Goal: Task Accomplishment & Management: Use online tool/utility

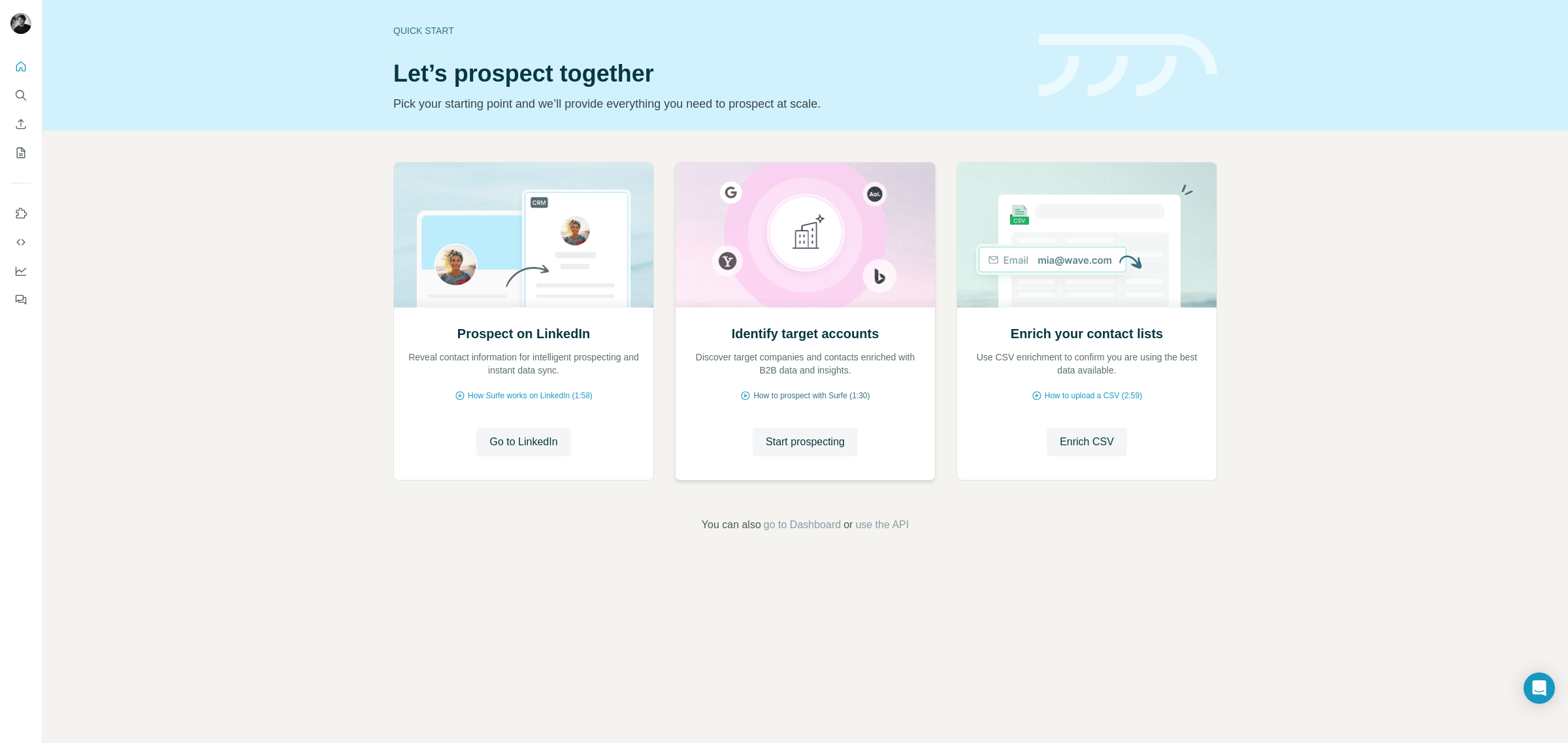
click at [786, 399] on span "How to prospect with Surfe (1:30)" at bounding box center [811, 395] width 116 height 12
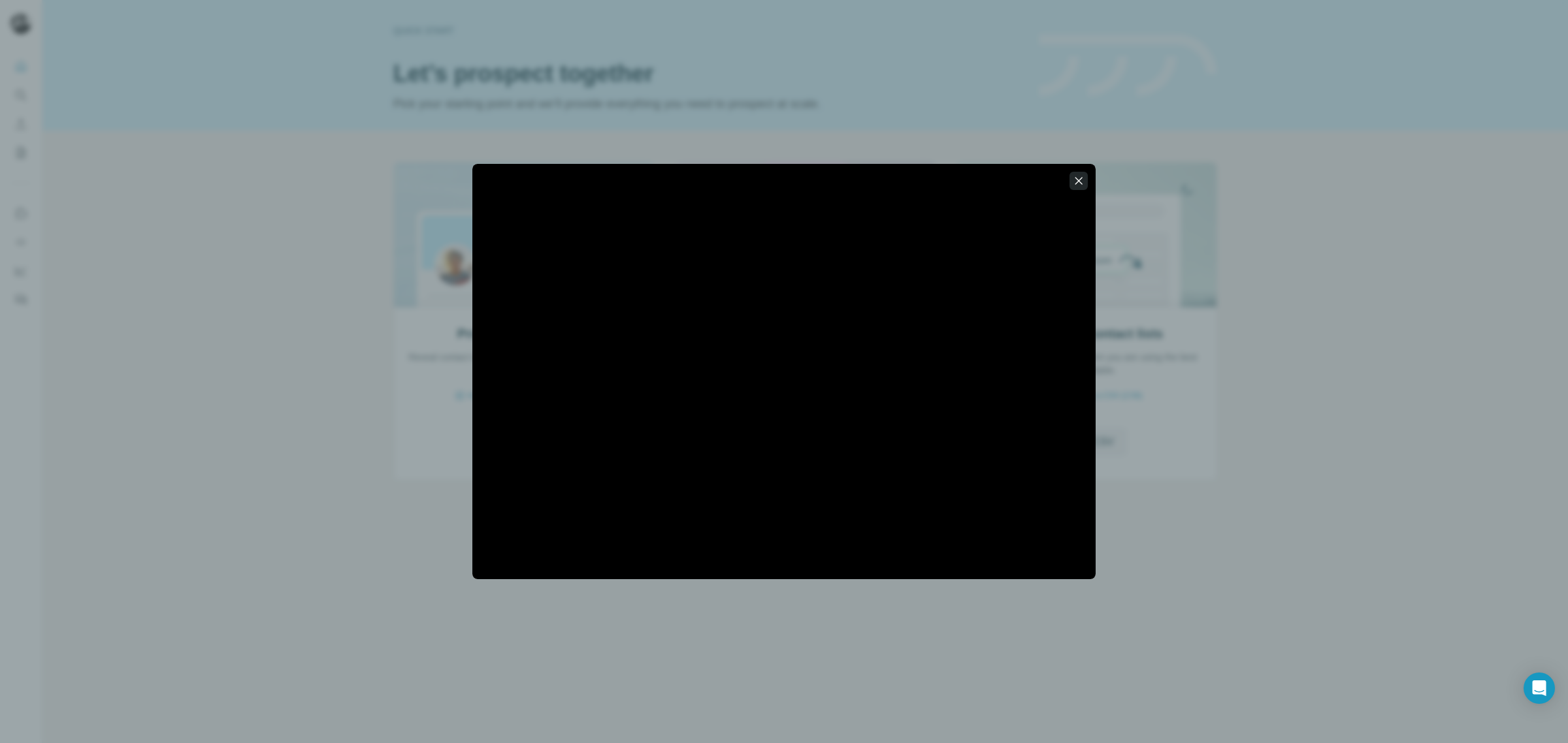
click at [1075, 181] on icon "button" at bounding box center [1078, 181] width 13 height 13
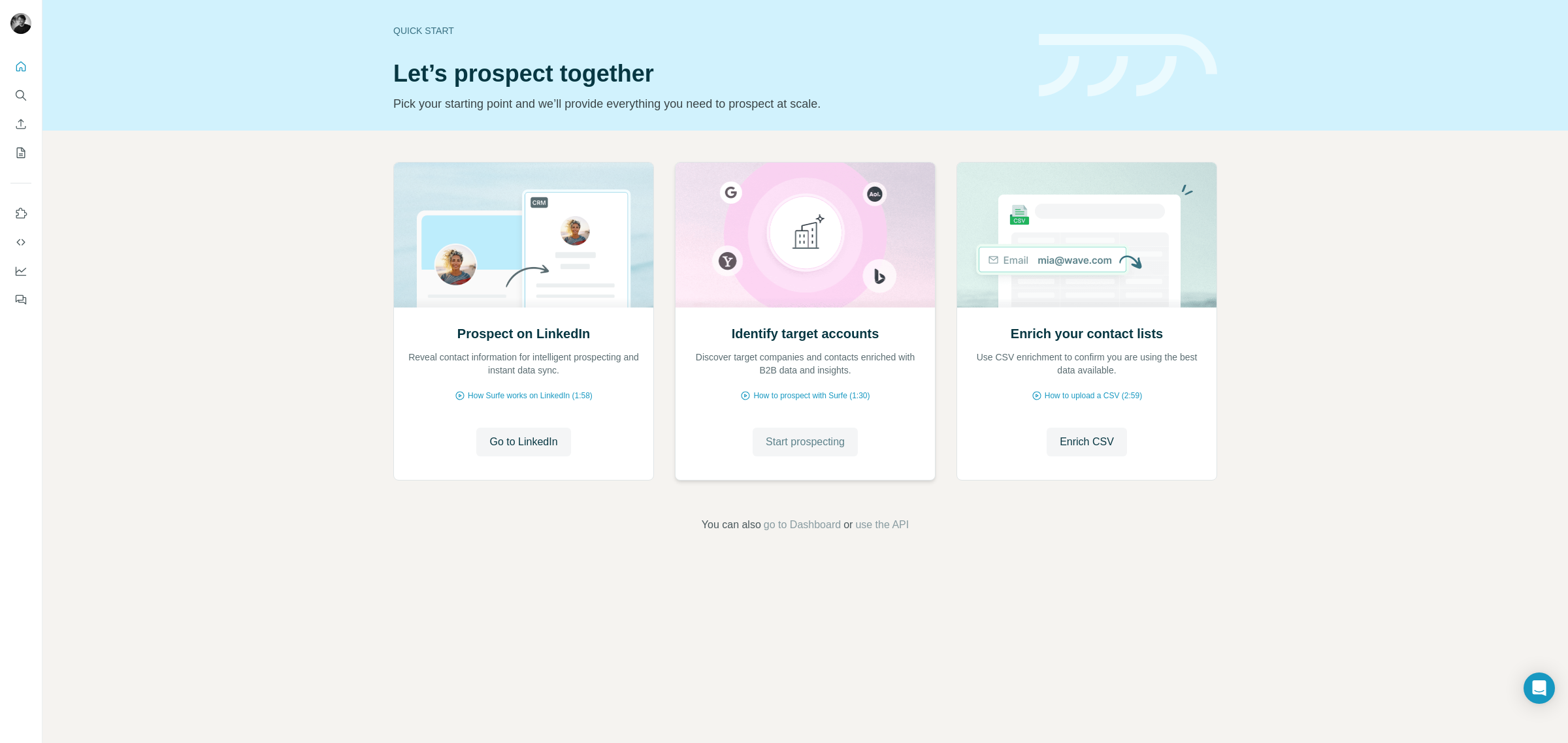
click at [827, 441] on span "Start prospecting" at bounding box center [805, 442] width 79 height 16
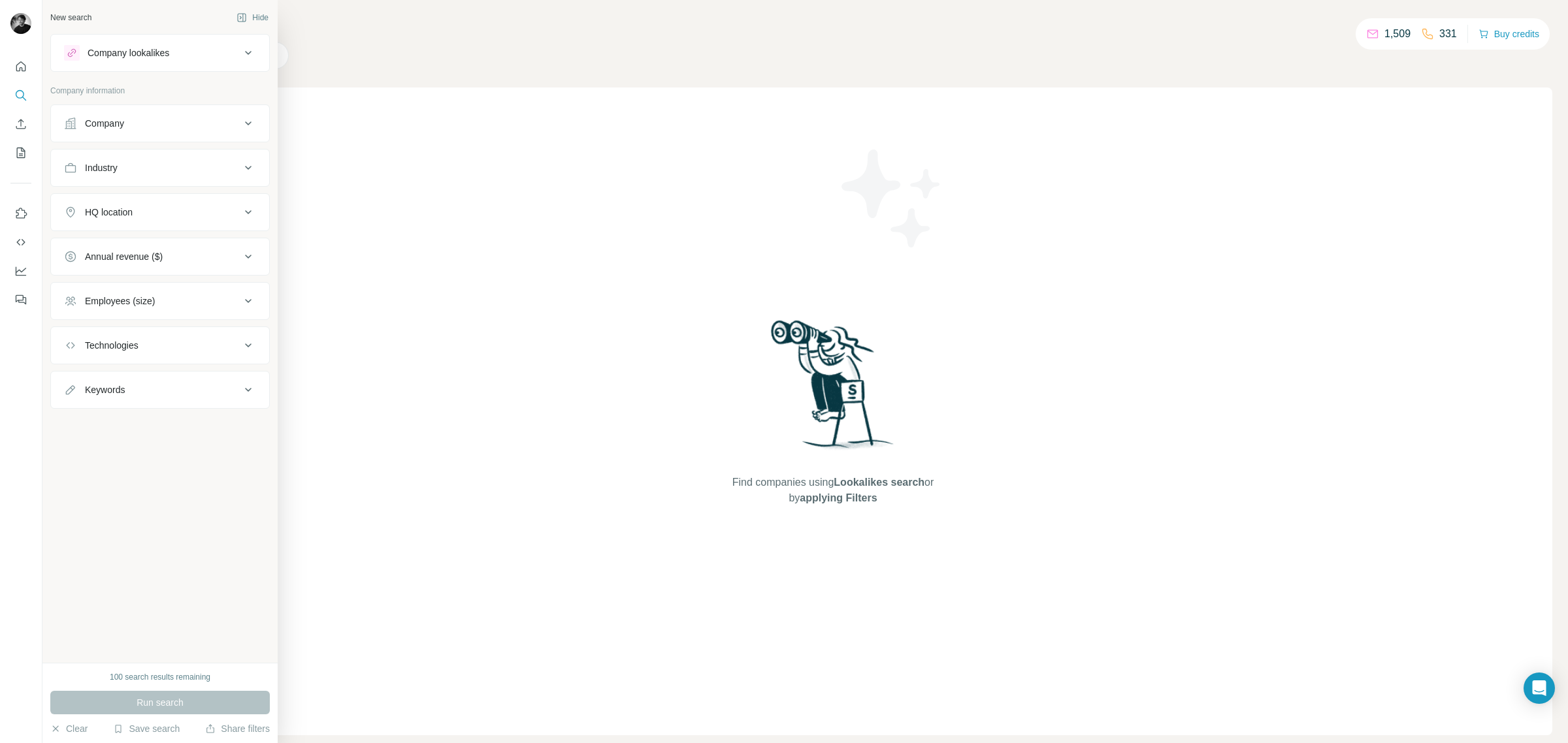
click at [249, 213] on icon at bounding box center [248, 213] width 6 height 4
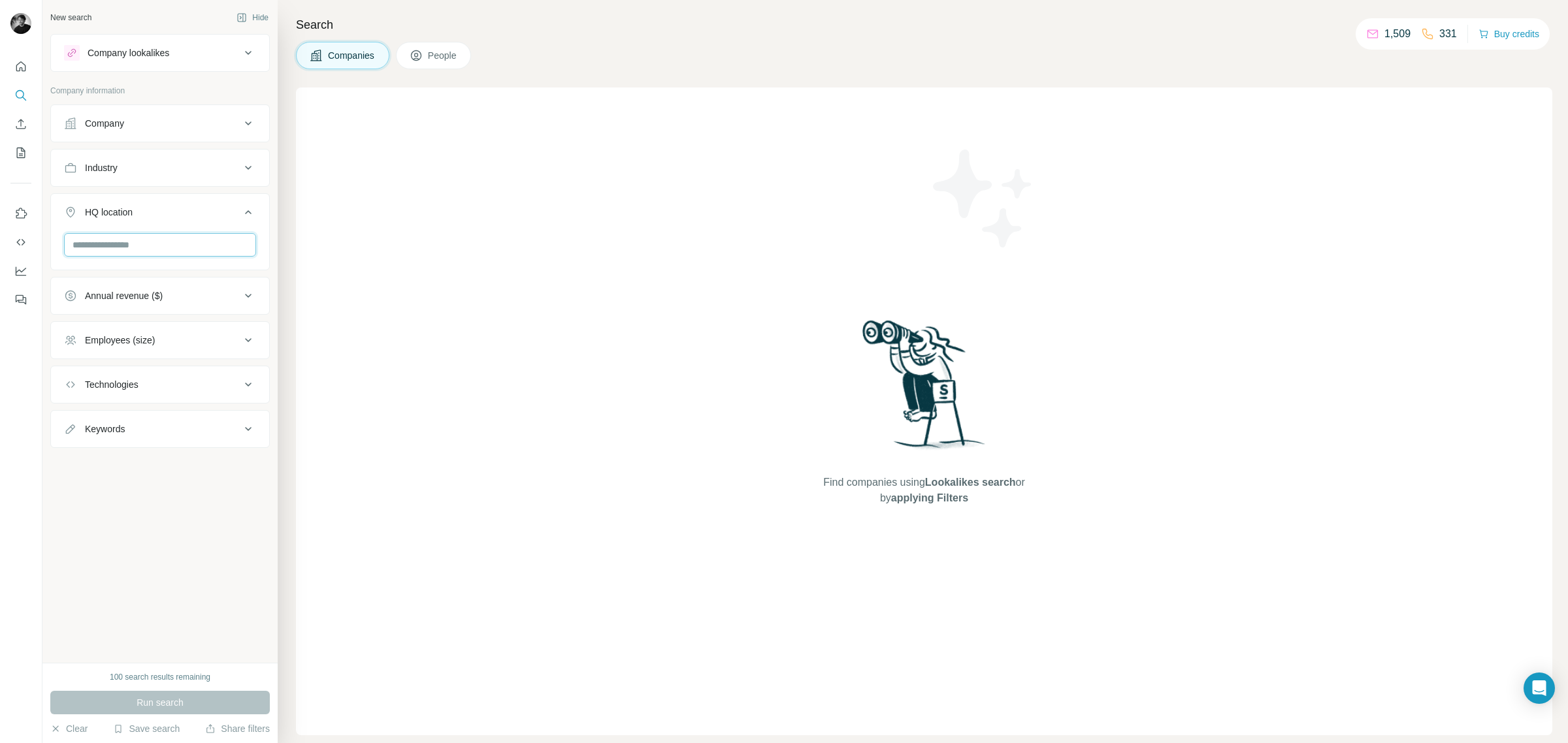
click at [132, 240] on input "text" at bounding box center [159, 245] width 192 height 24
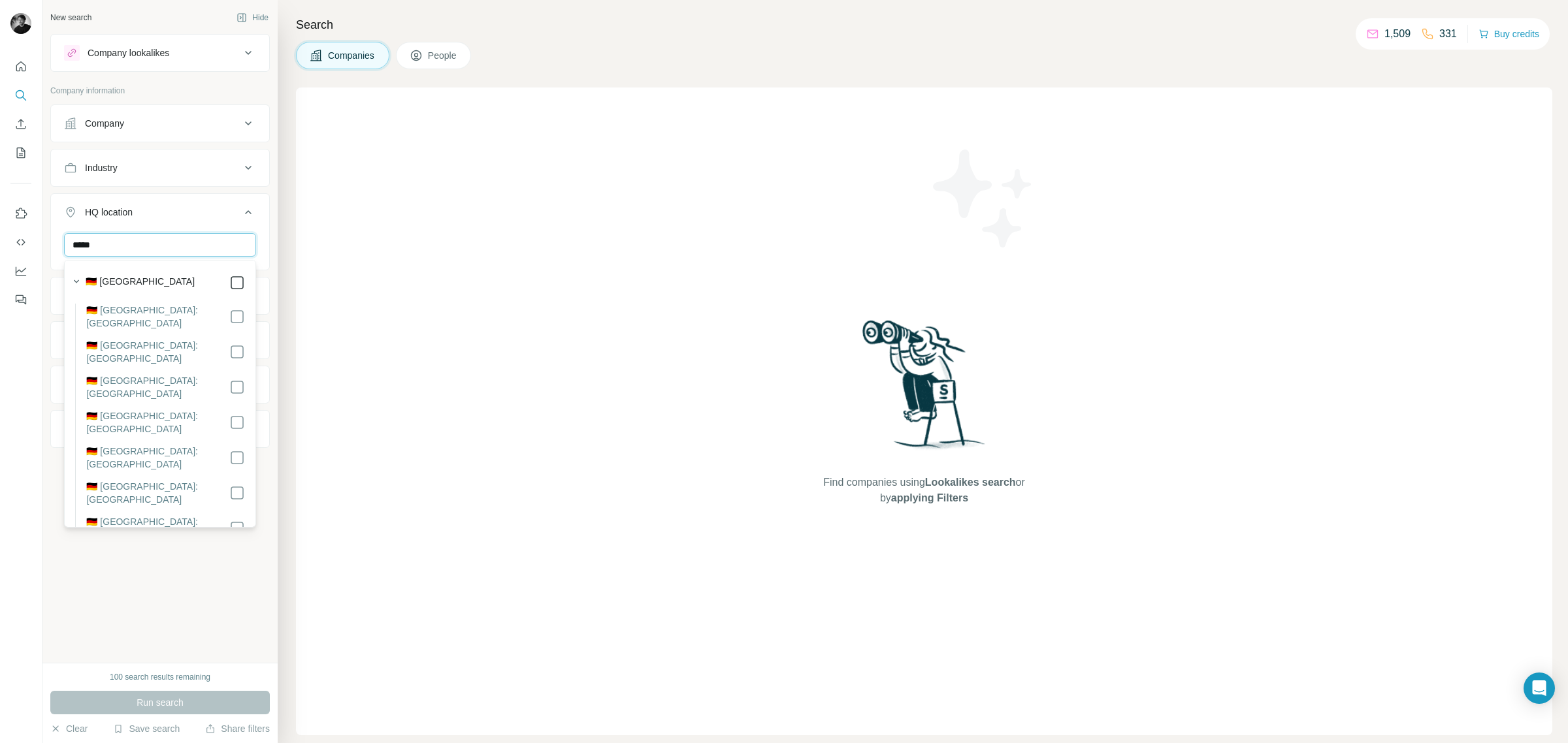
type input "*****"
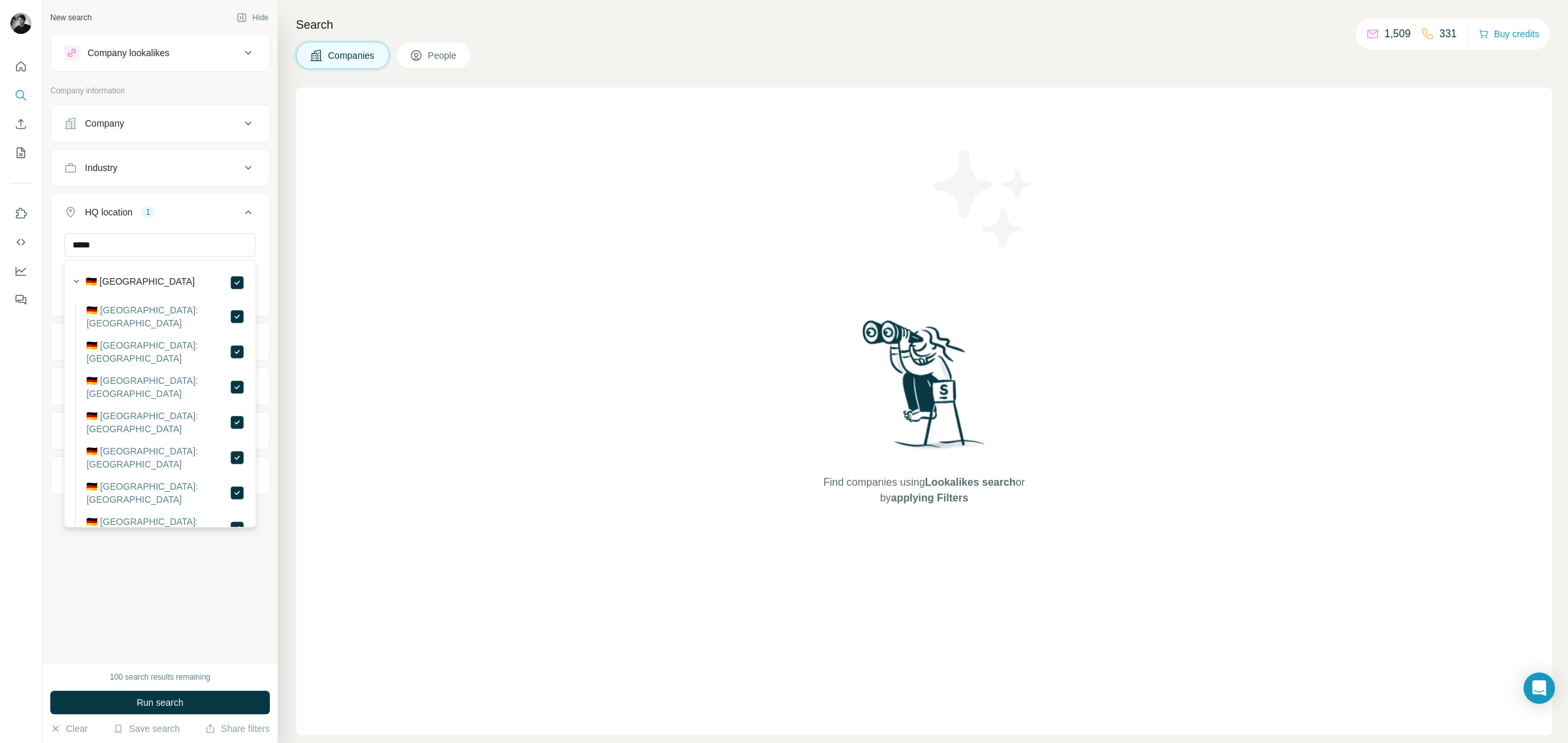
click at [191, 601] on div "New search Hide Company lookalikes Company information Company Industry HQ loca…" at bounding box center [159, 331] width 235 height 663
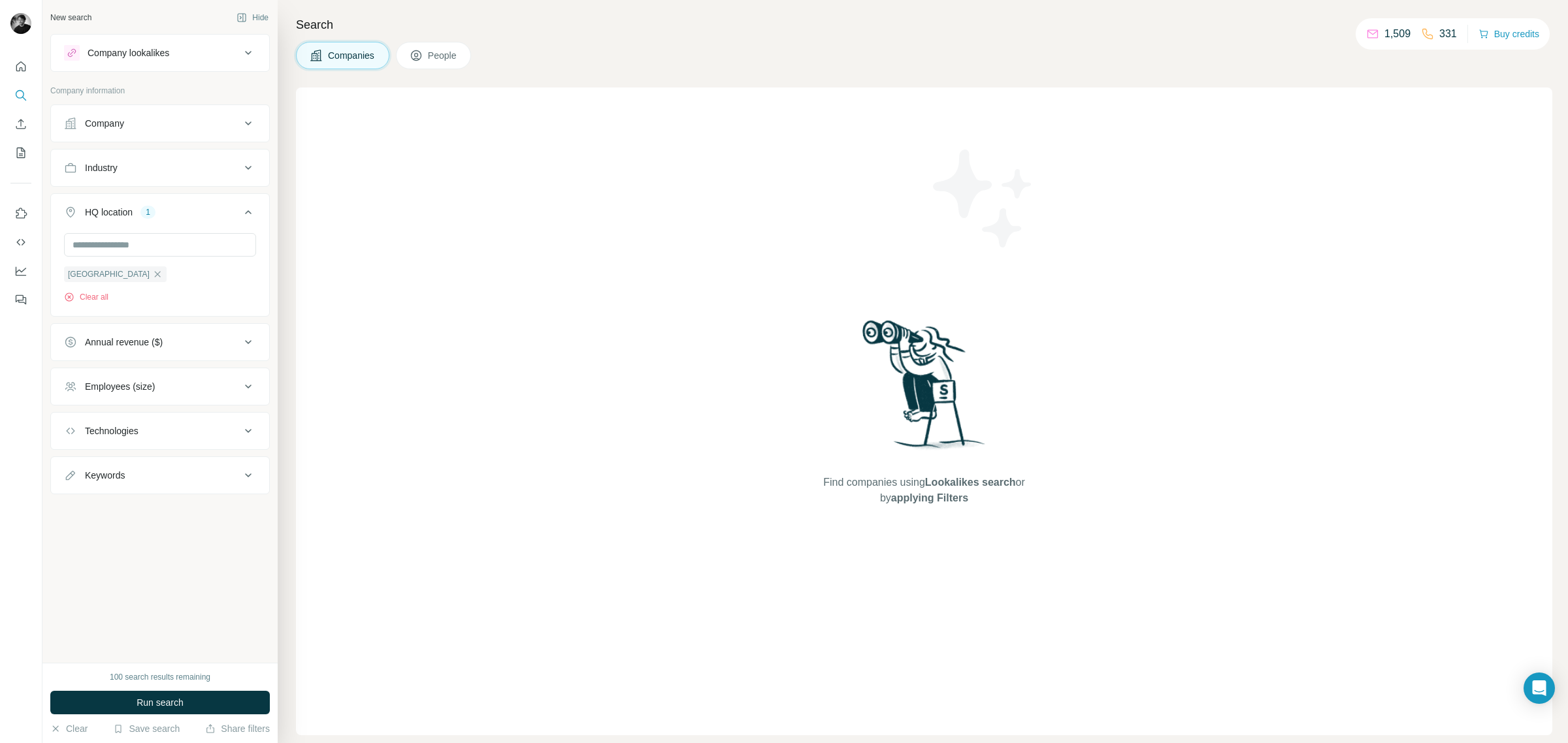
click at [248, 167] on icon at bounding box center [248, 168] width 16 height 16
click at [172, 197] on input at bounding box center [153, 200] width 161 height 15
type input "****"
click at [150, 230] on p "Telecommunications" at bounding box center [116, 231] width 83 height 13
click at [160, 328] on input "text" at bounding box center [159, 330] width 192 height 24
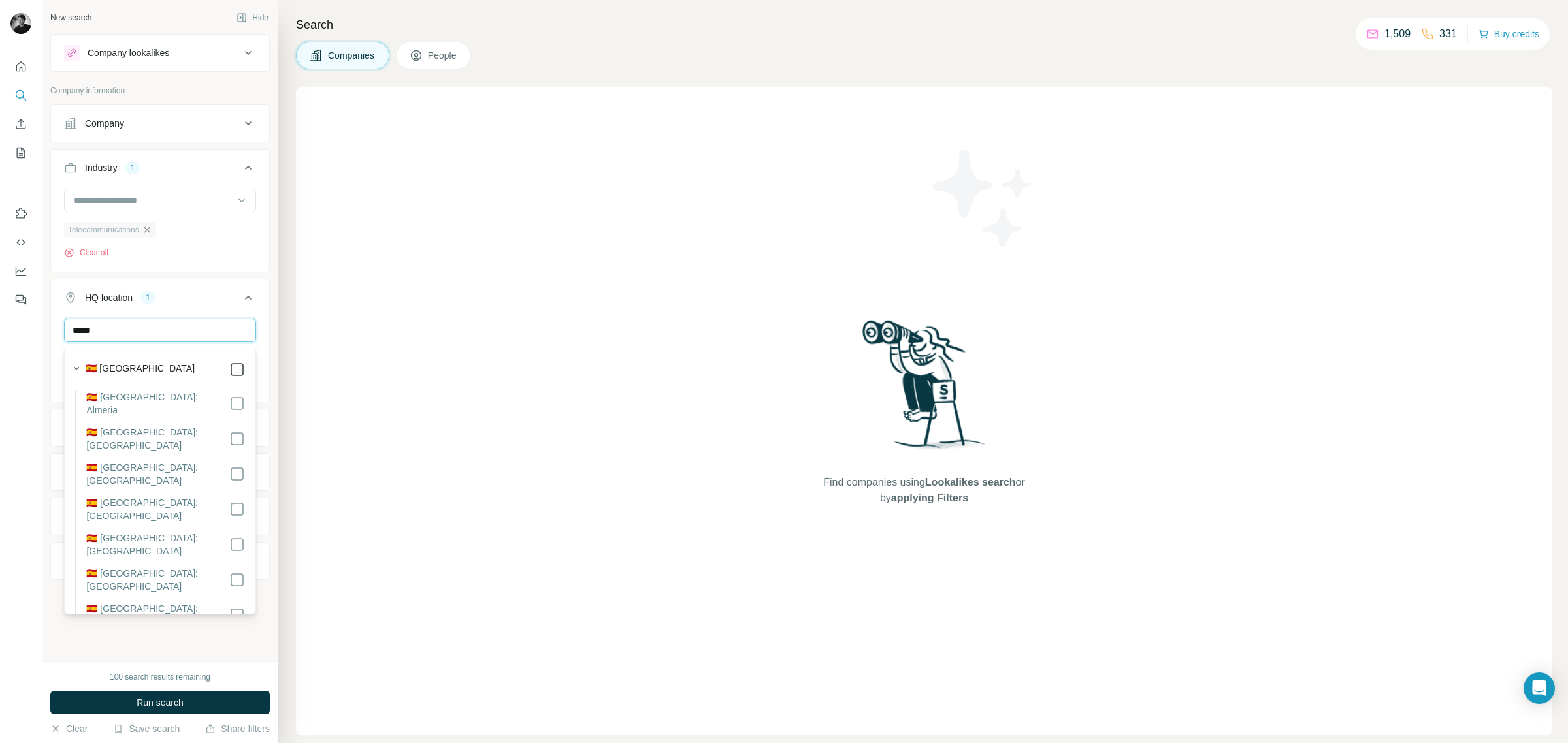
type input "*****"
click at [196, 276] on ul "Company Industry 1 Telecommunications Clear all HQ location 2 ***** [GEOGRAPHIC…" at bounding box center [160, 353] width 220 height 498
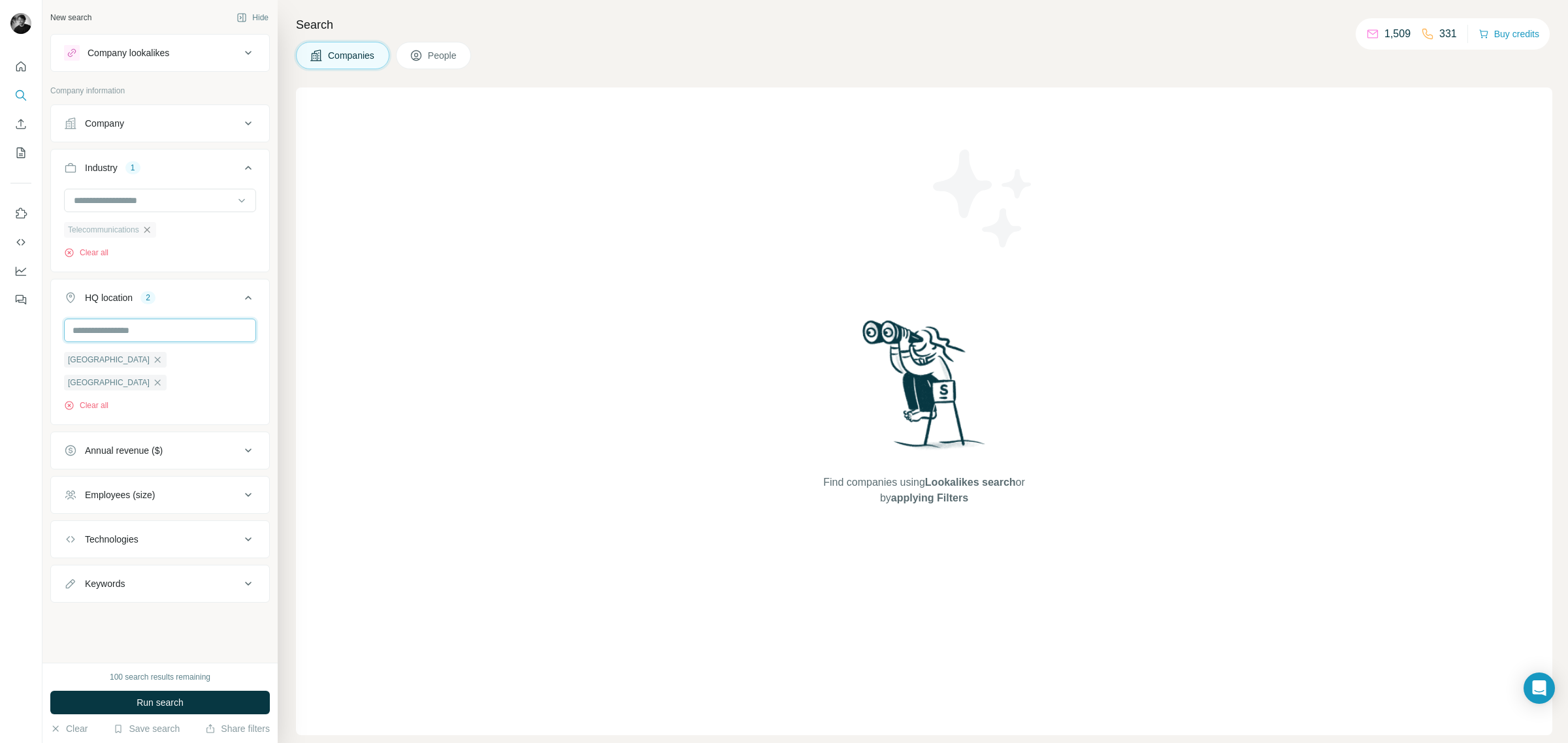
click at [164, 334] on input "text" at bounding box center [159, 330] width 192 height 24
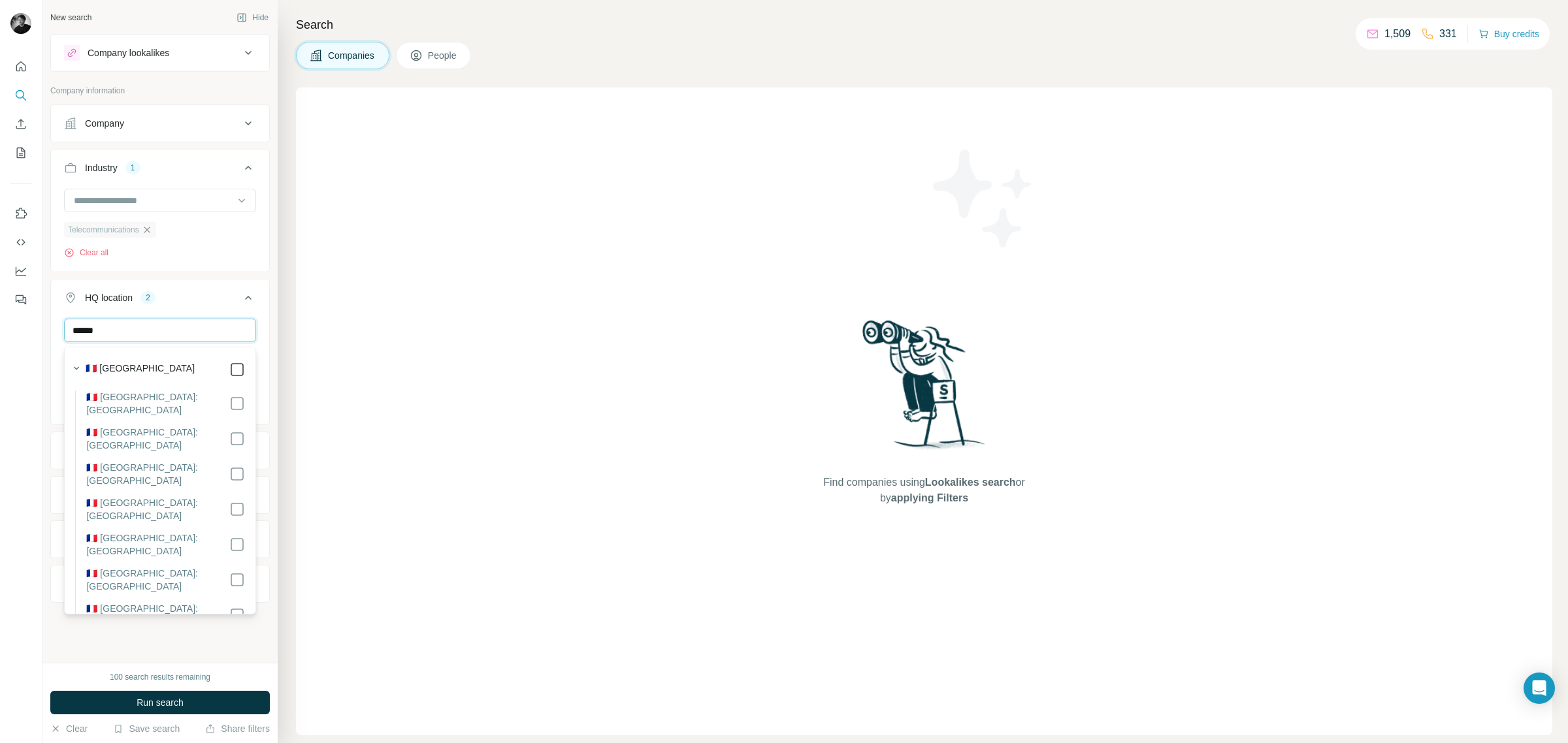
type input "******"
click at [201, 643] on div "New search Hide Company lookalikes Company information Company Industry 1 Telec…" at bounding box center [159, 331] width 235 height 663
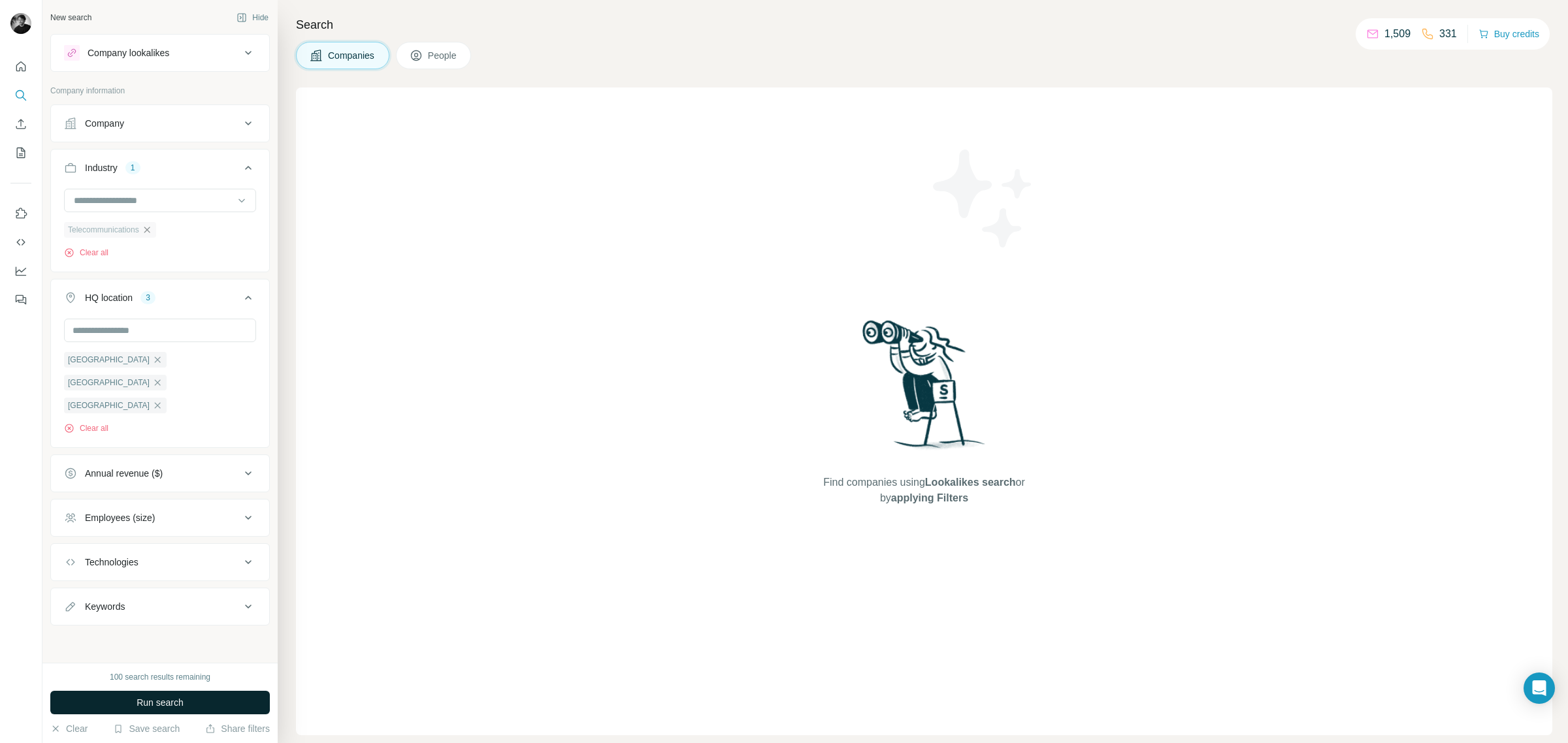
click at [155, 700] on span "Run search" at bounding box center [160, 702] width 47 height 13
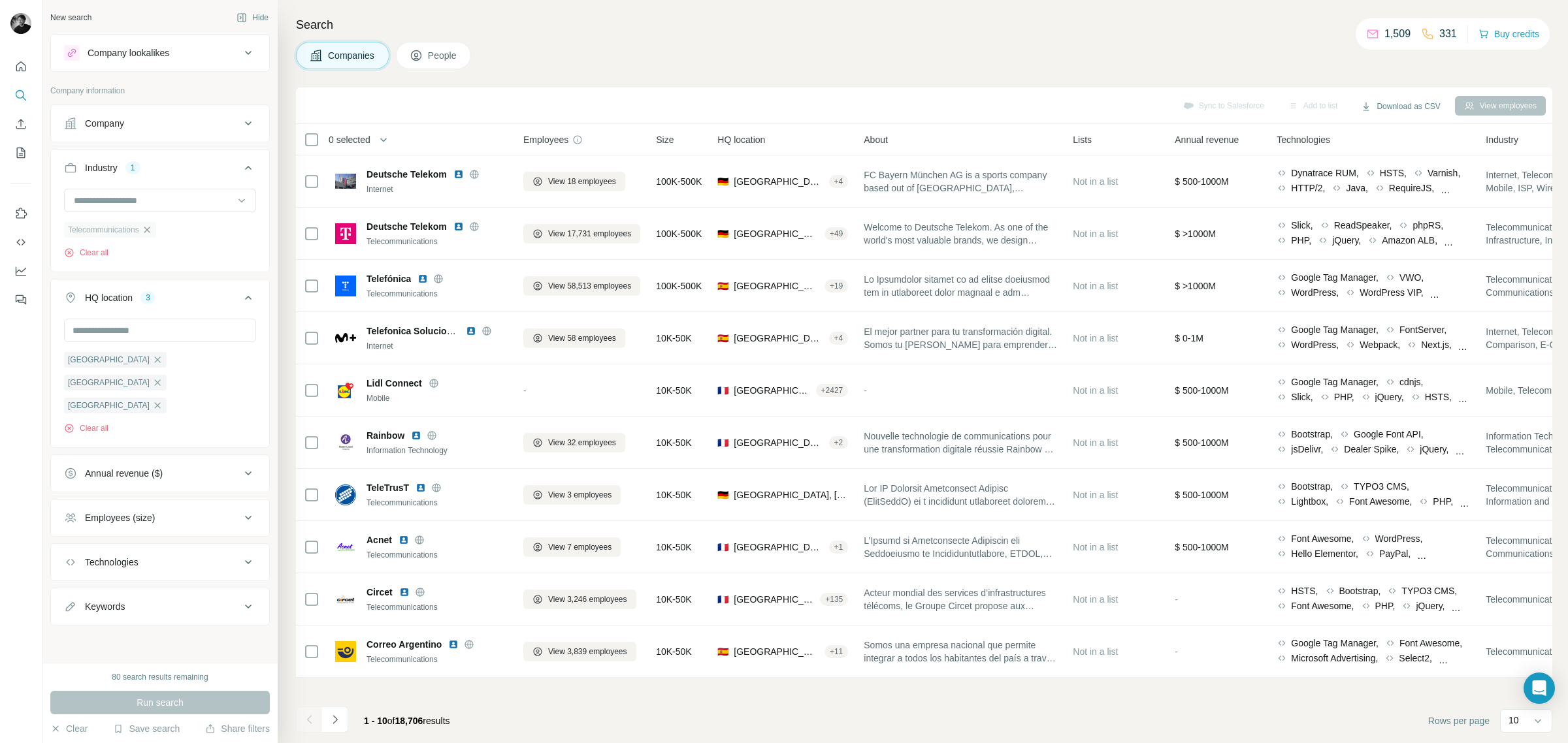
click at [670, 138] on span "Size" at bounding box center [664, 139] width 17 height 13
click at [247, 554] on icon at bounding box center [248, 562] width 16 height 16
click at [197, 583] on input "text" at bounding box center [159, 595] width 192 height 24
type input "******"
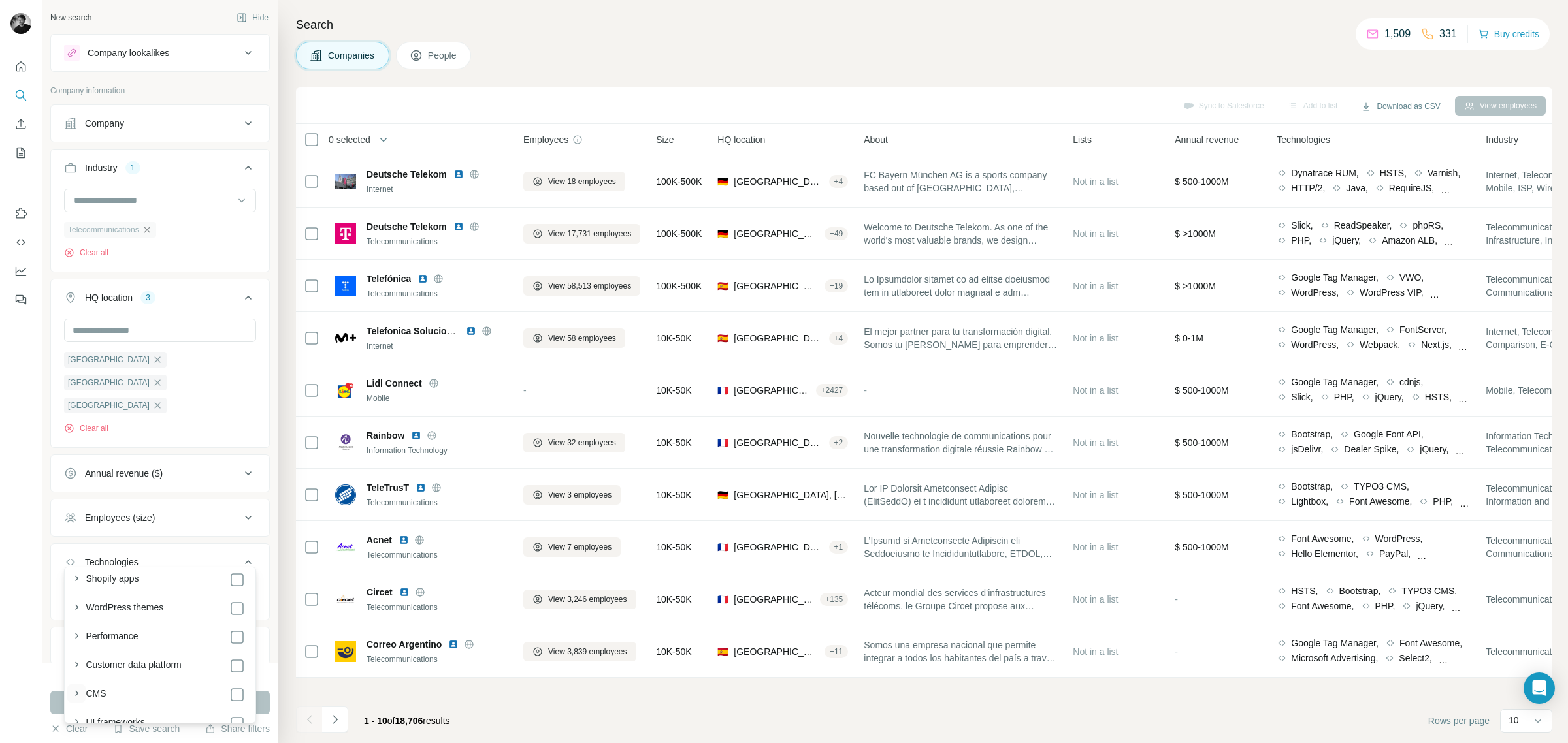
click at [78, 690] on icon "button" at bounding box center [76, 693] width 13 height 13
click at [77, 651] on icon "button" at bounding box center [76, 652] width 13 height 13
click at [73, 611] on icon "button" at bounding box center [76, 614] width 13 height 13
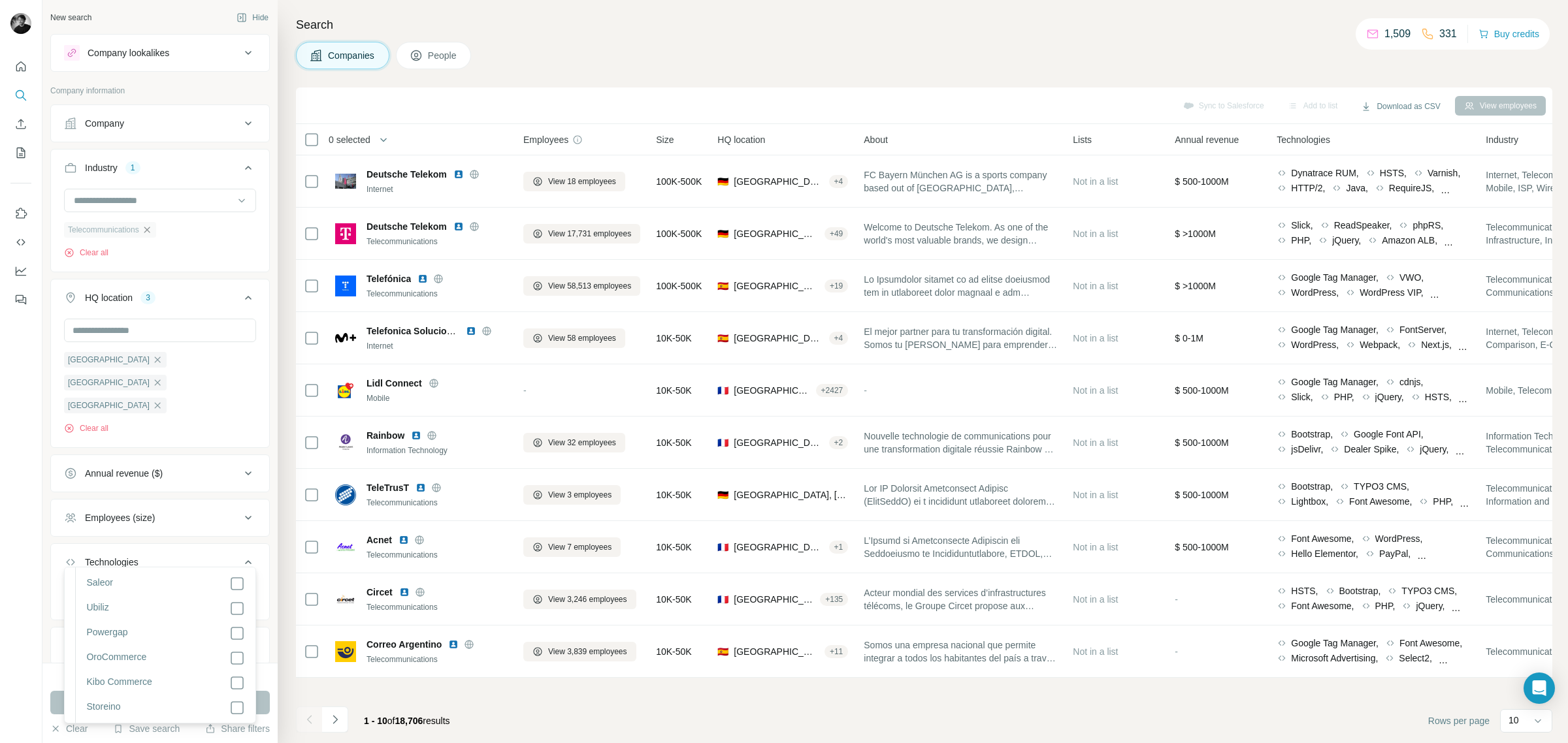
scroll to position [387, 0]
click at [76, 575] on icon "button" at bounding box center [77, 575] width 6 height 3
click at [44, 609] on div "New search Hide Company lookalikes Company information Company Industry 1 Telec…" at bounding box center [159, 331] width 235 height 663
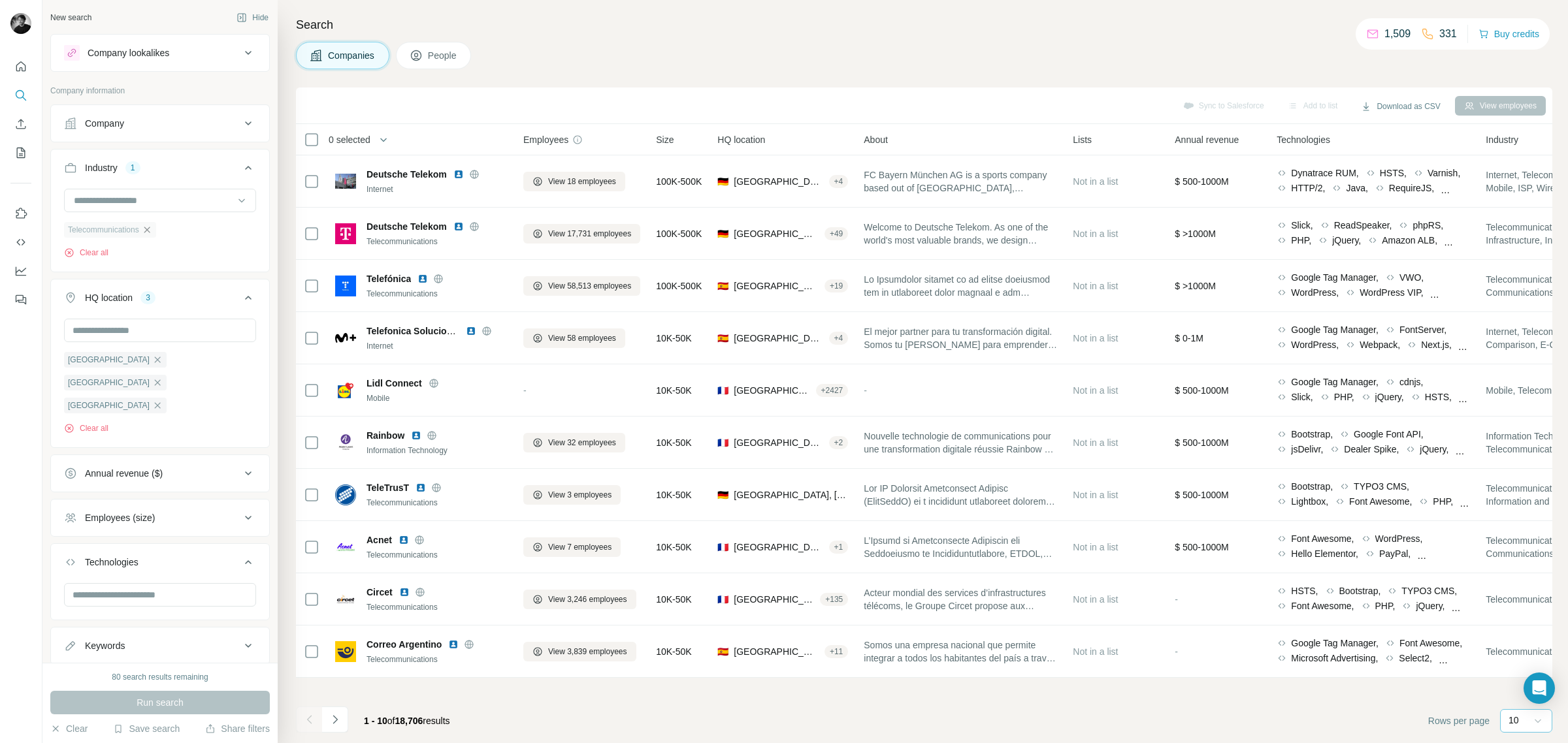
click at [1539, 724] on icon at bounding box center [1538, 720] width 13 height 13
click at [1520, 623] on p "60" at bounding box center [1516, 620] width 10 height 13
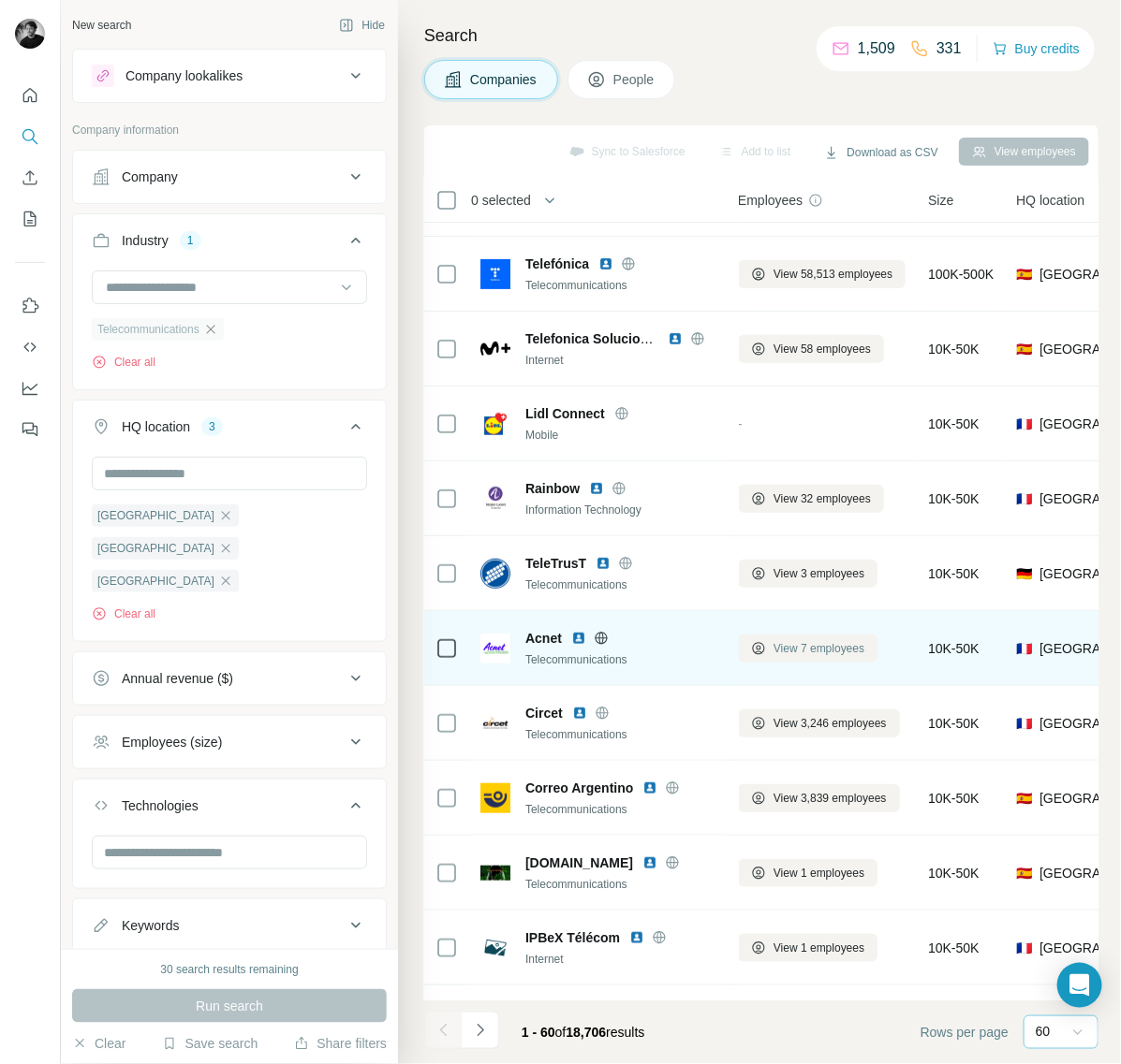
scroll to position [136, 0]
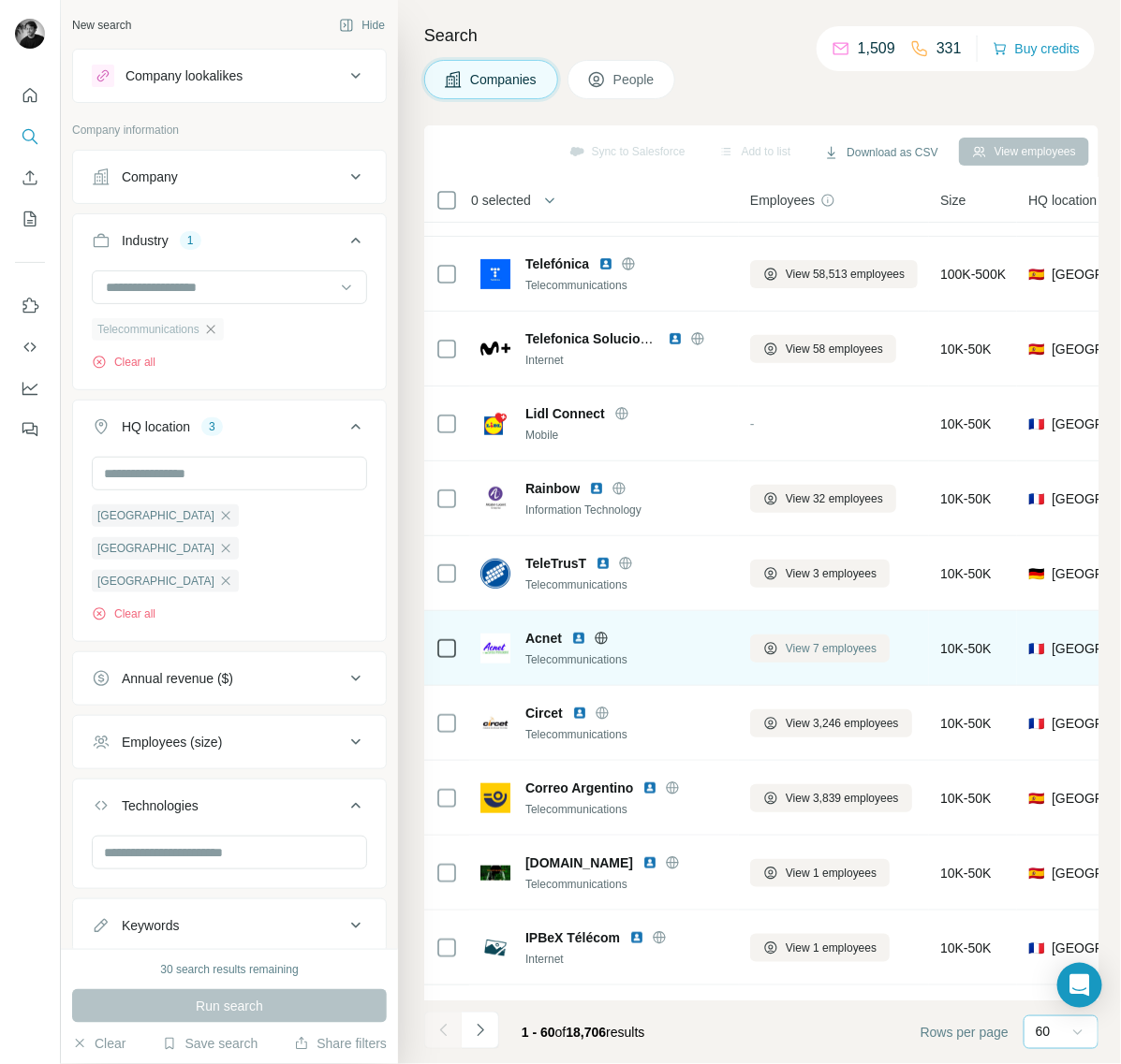
click at [826, 643] on span "View 7 employees" at bounding box center [830, 648] width 90 height 17
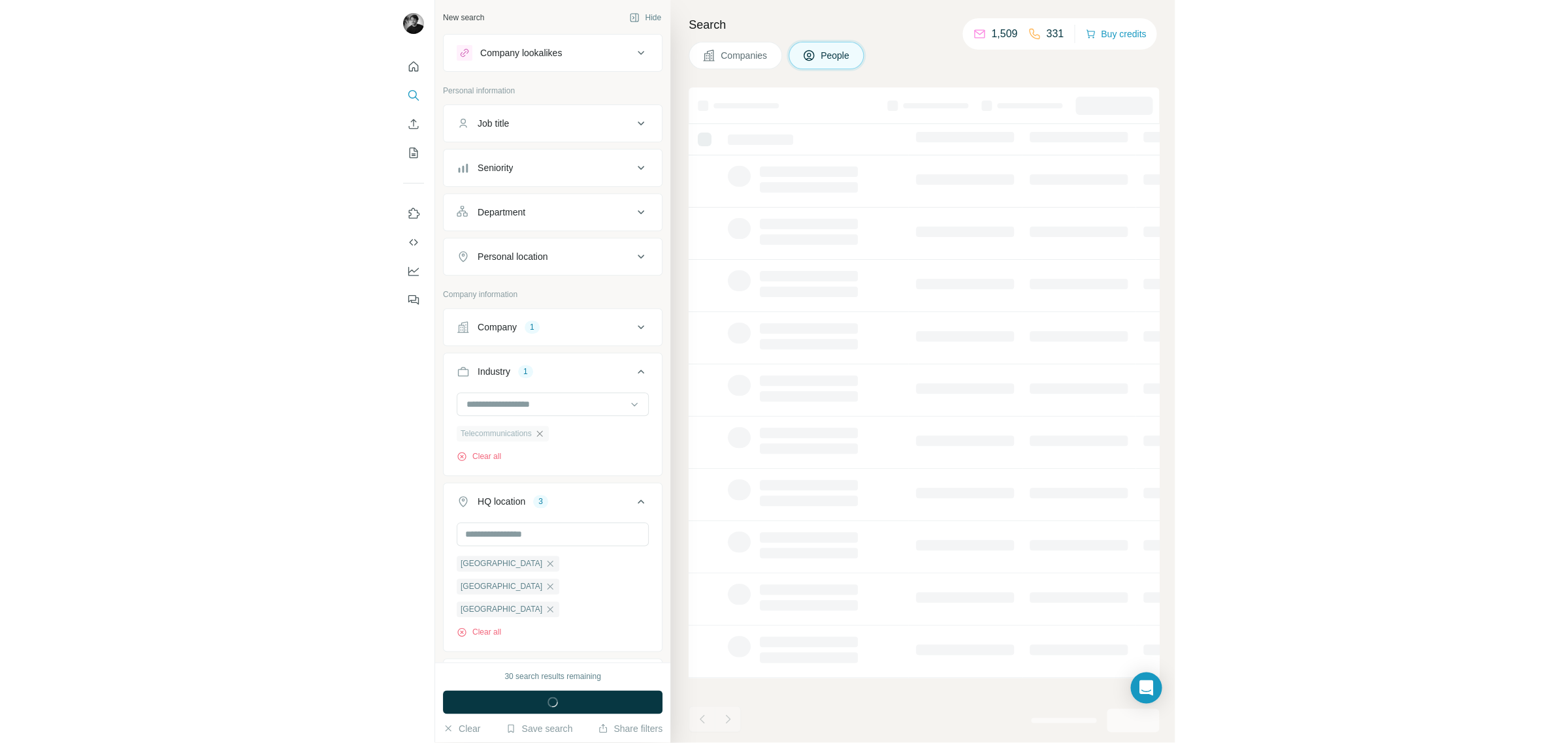
scroll to position [0, 0]
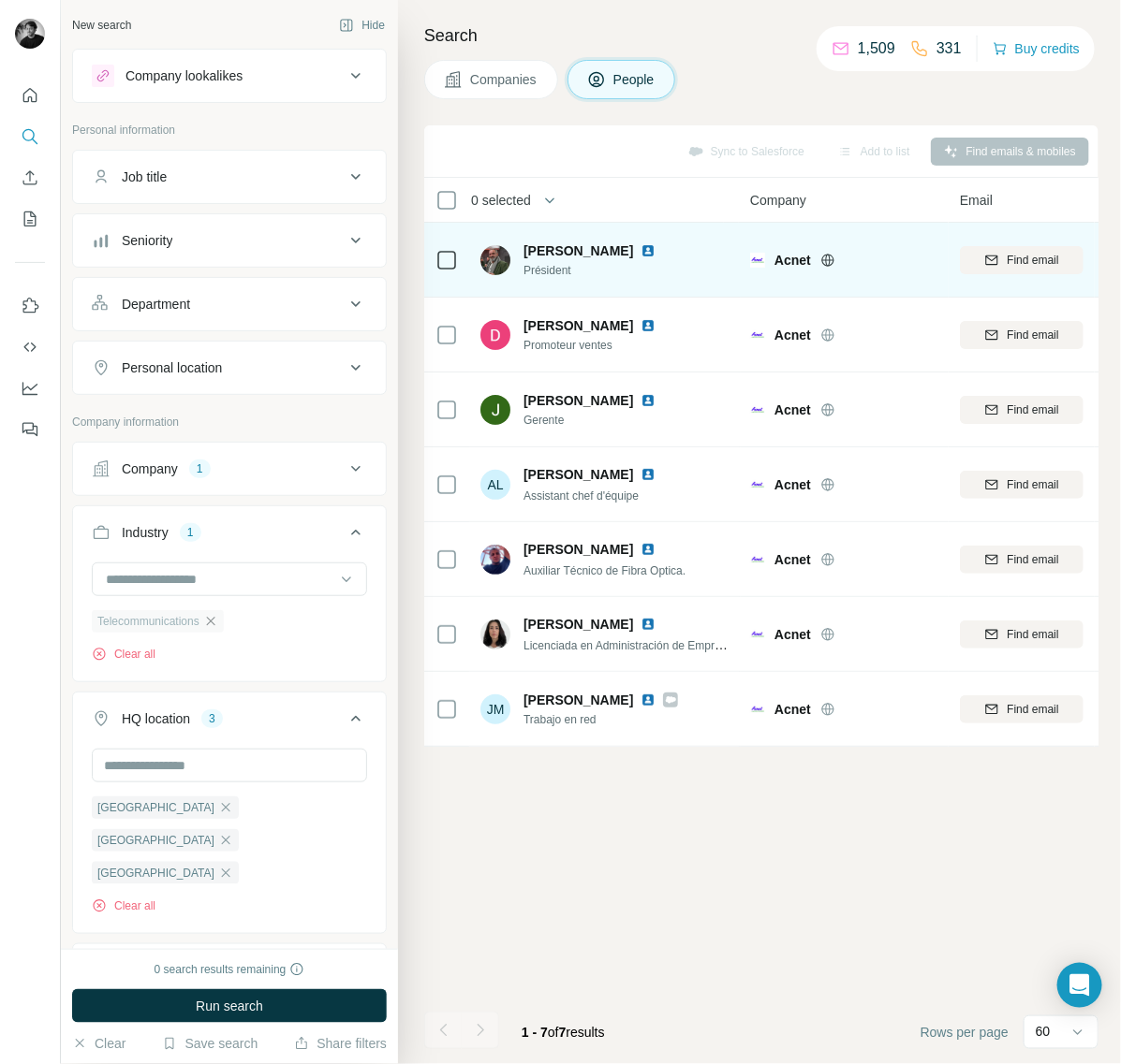
click at [640, 254] on img at bounding box center [647, 250] width 15 height 15
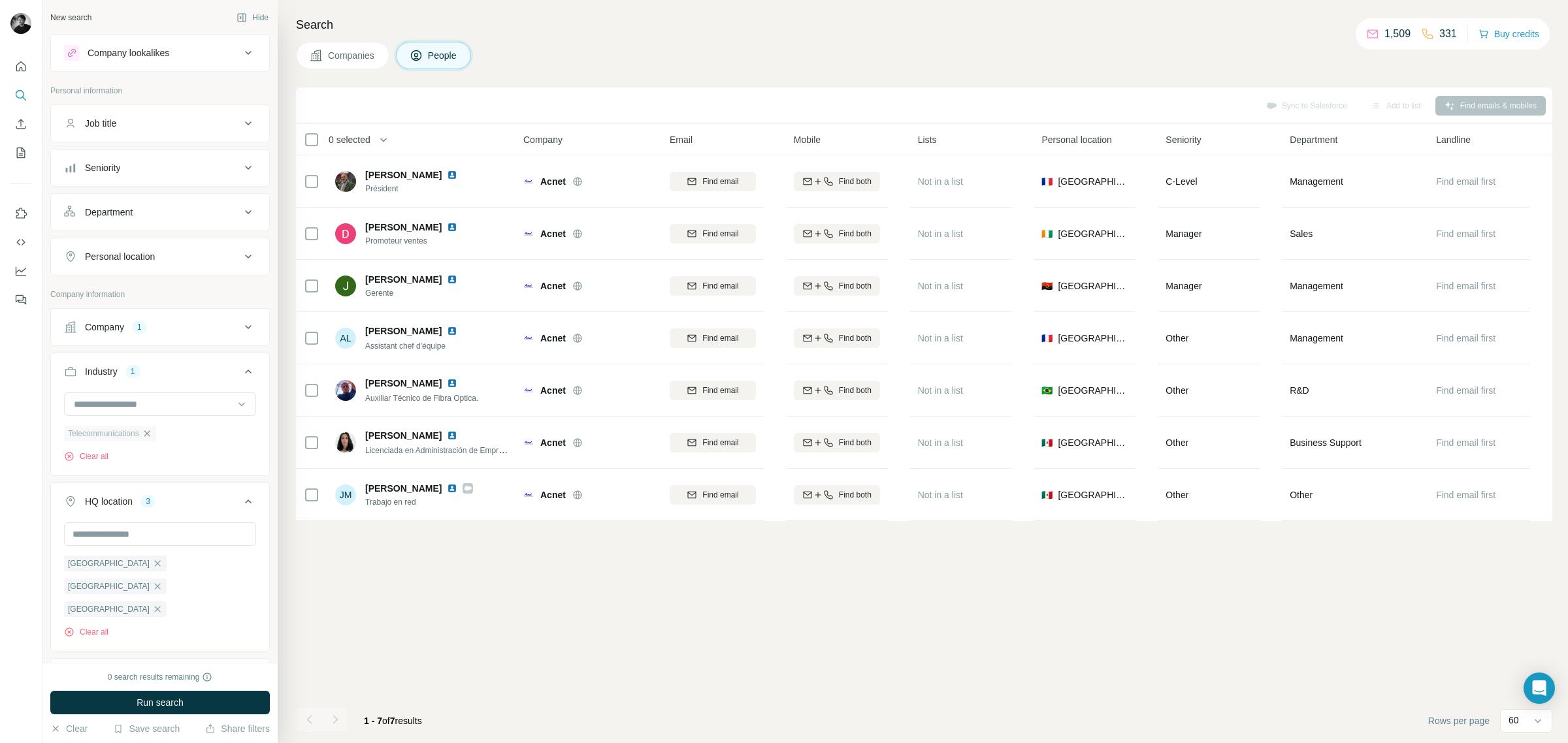
click at [312, 59] on icon at bounding box center [316, 55] width 13 height 13
click at [360, 59] on span "Companies" at bounding box center [351, 55] width 48 height 13
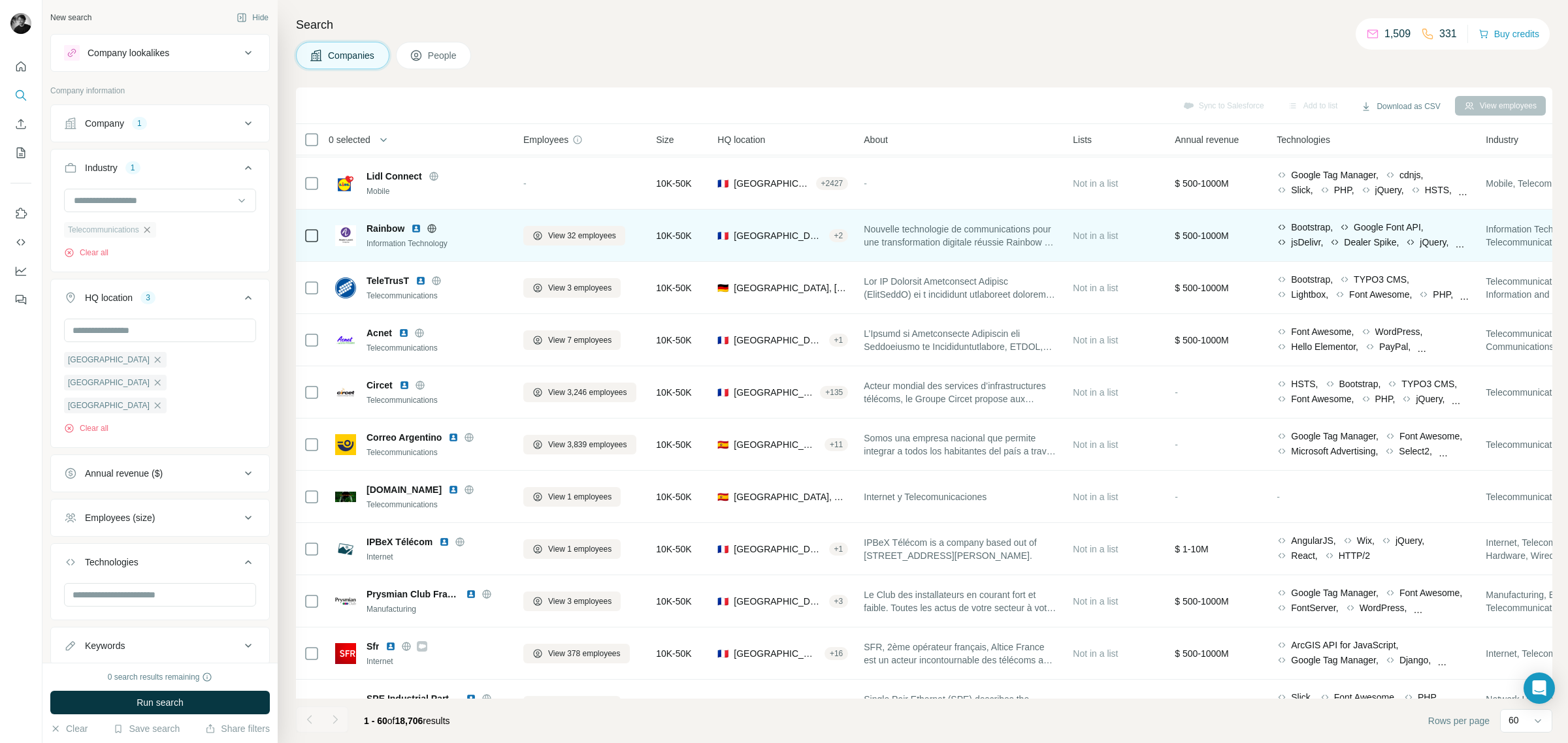
scroll to position [213, 0]
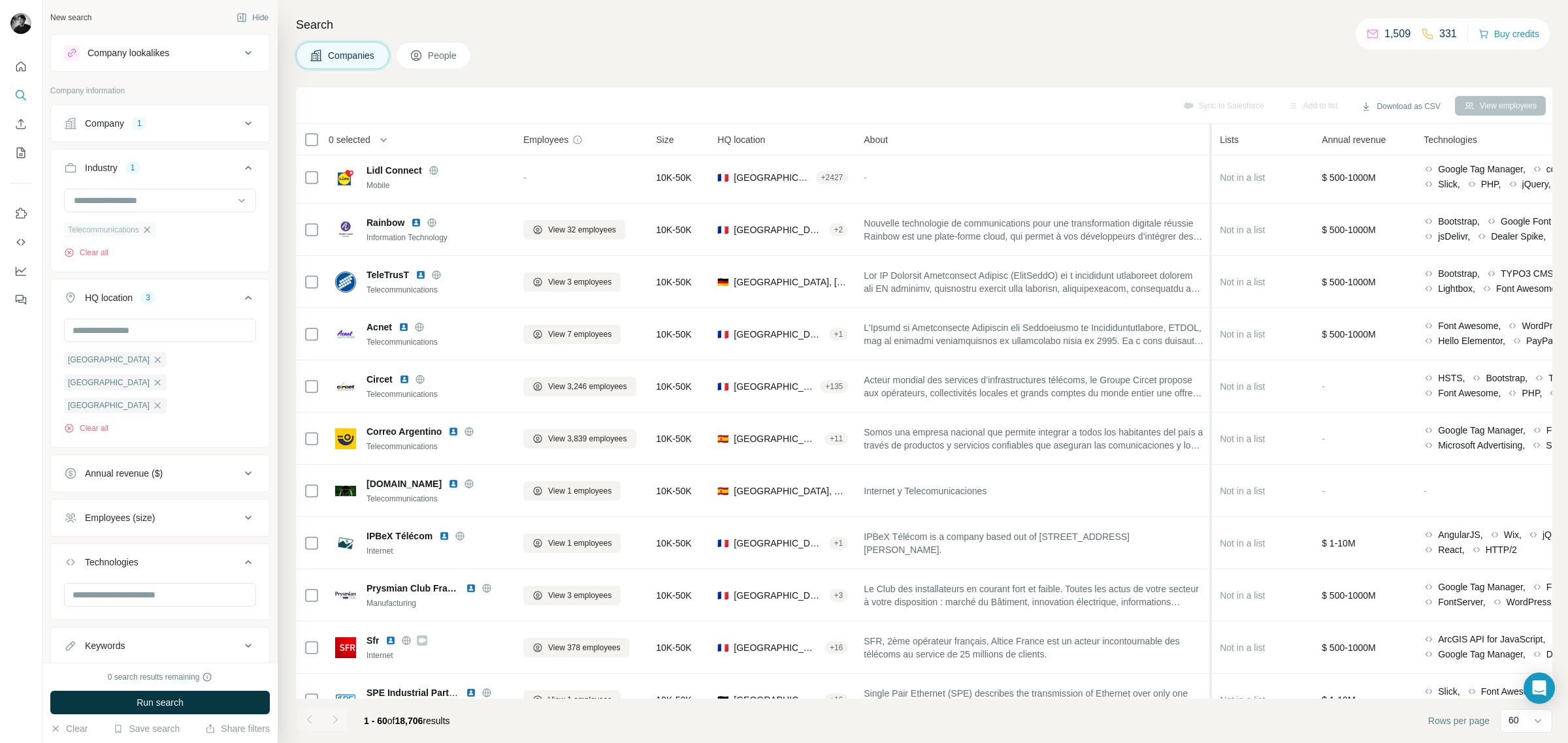
drag, startPoint x: 1068, startPoint y: 141, endPoint x: 1218, endPoint y: 129, distance: 150.5
click at [0, 0] on tr "0 selected Companies Employees Size HQ location About Lists Annual revenue Tech…" at bounding box center [0, 0] width 0 height 0
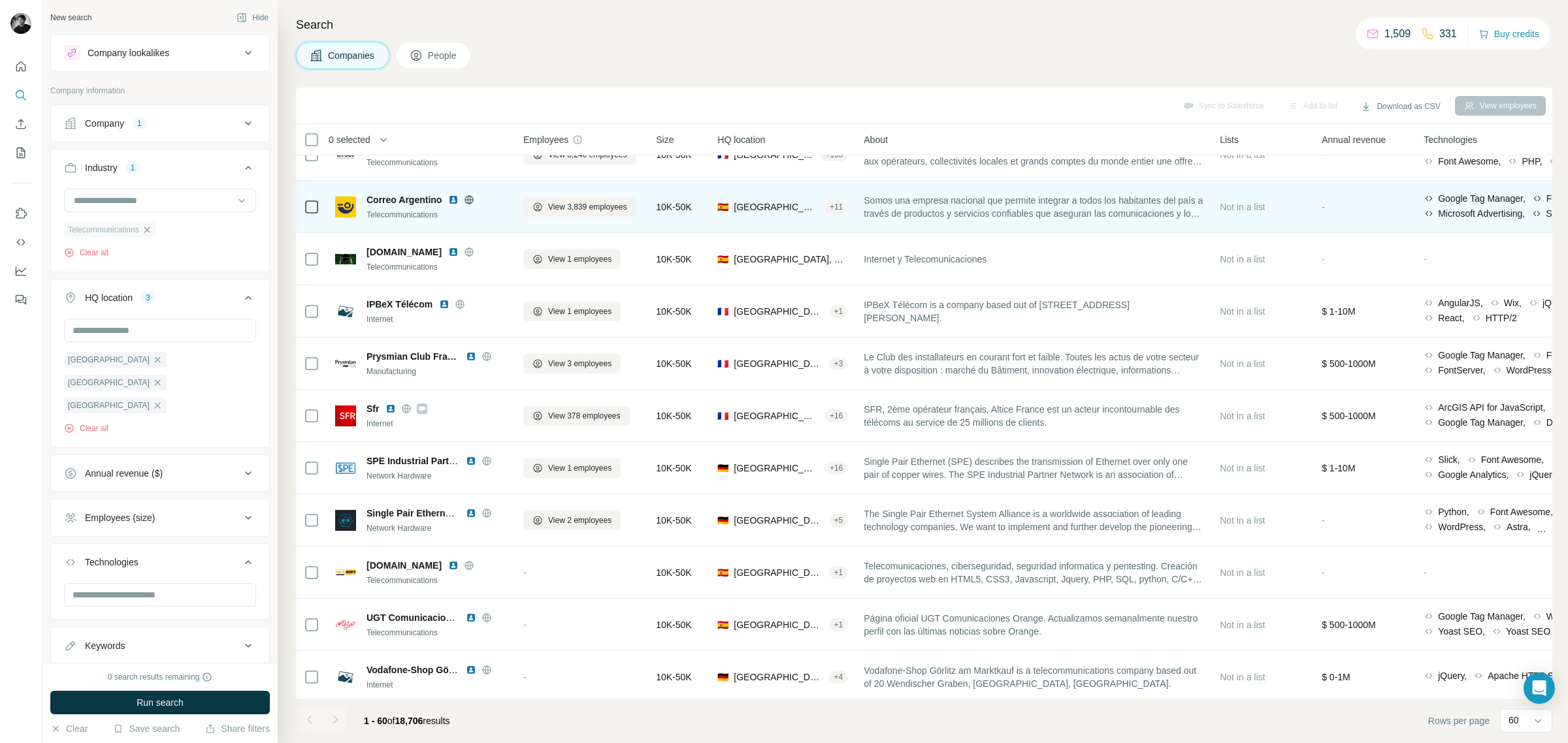
scroll to position [445, 0]
